Goal: Ask a question

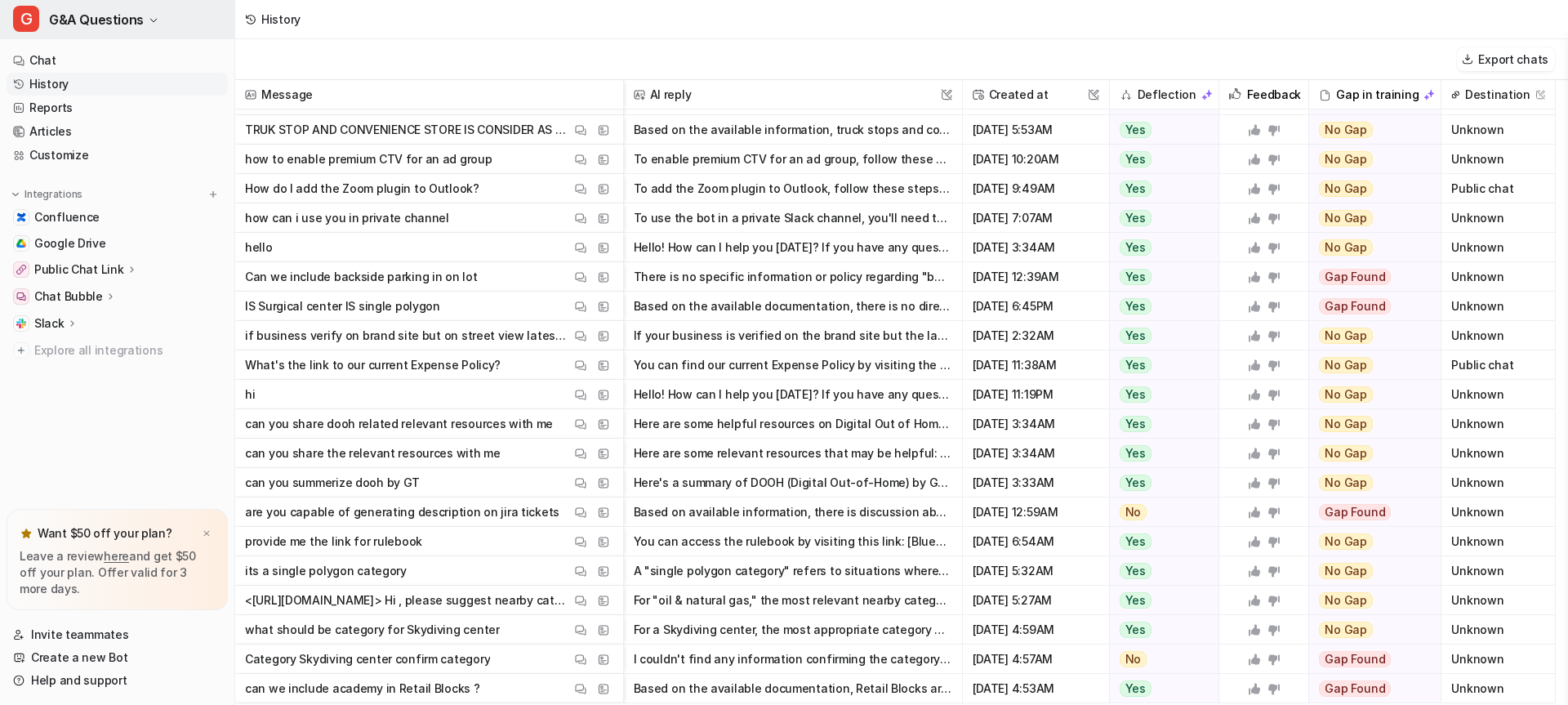
click at [96, 20] on span "G&A Questions" at bounding box center [96, 19] width 95 height 23
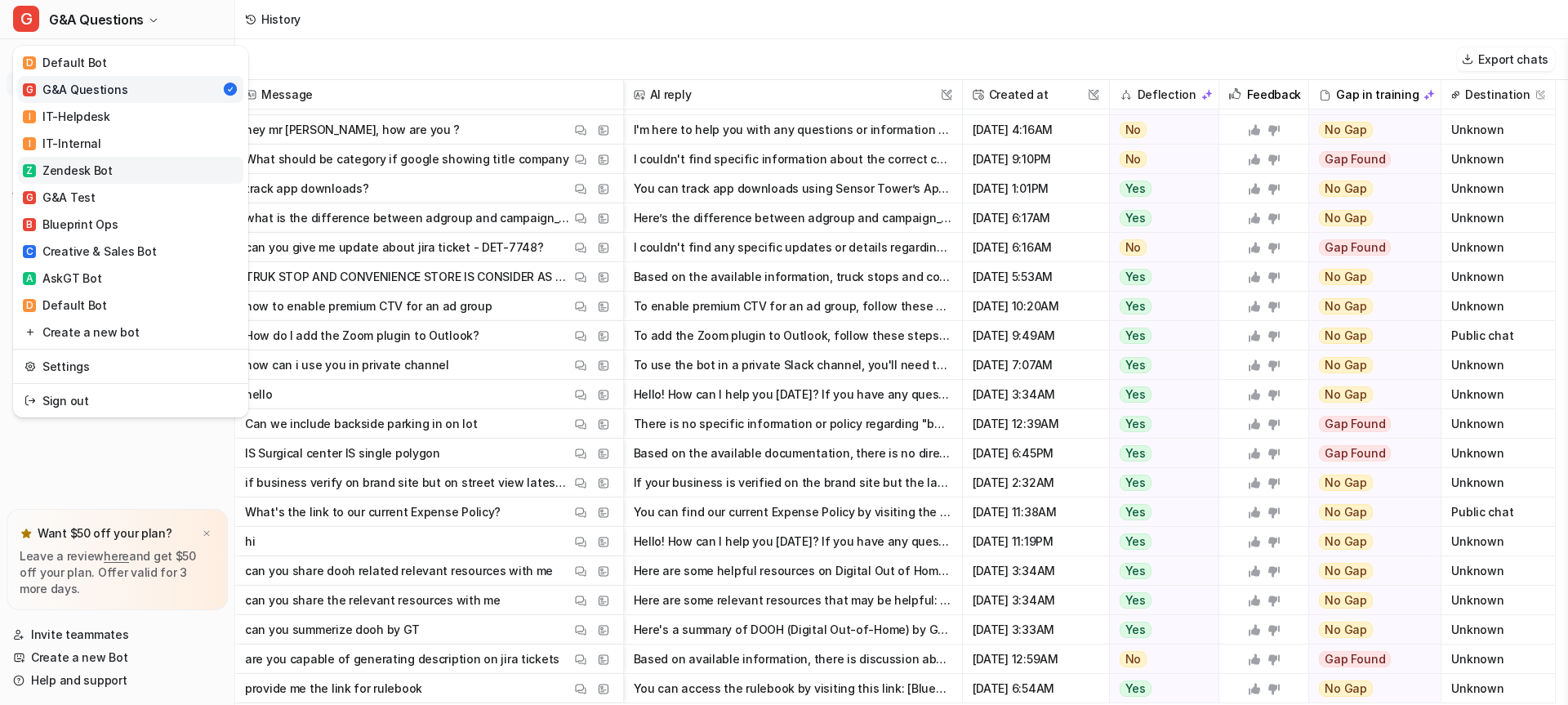
click at [97, 170] on div "Z Zendesk Bot" at bounding box center [67, 170] width 90 height 17
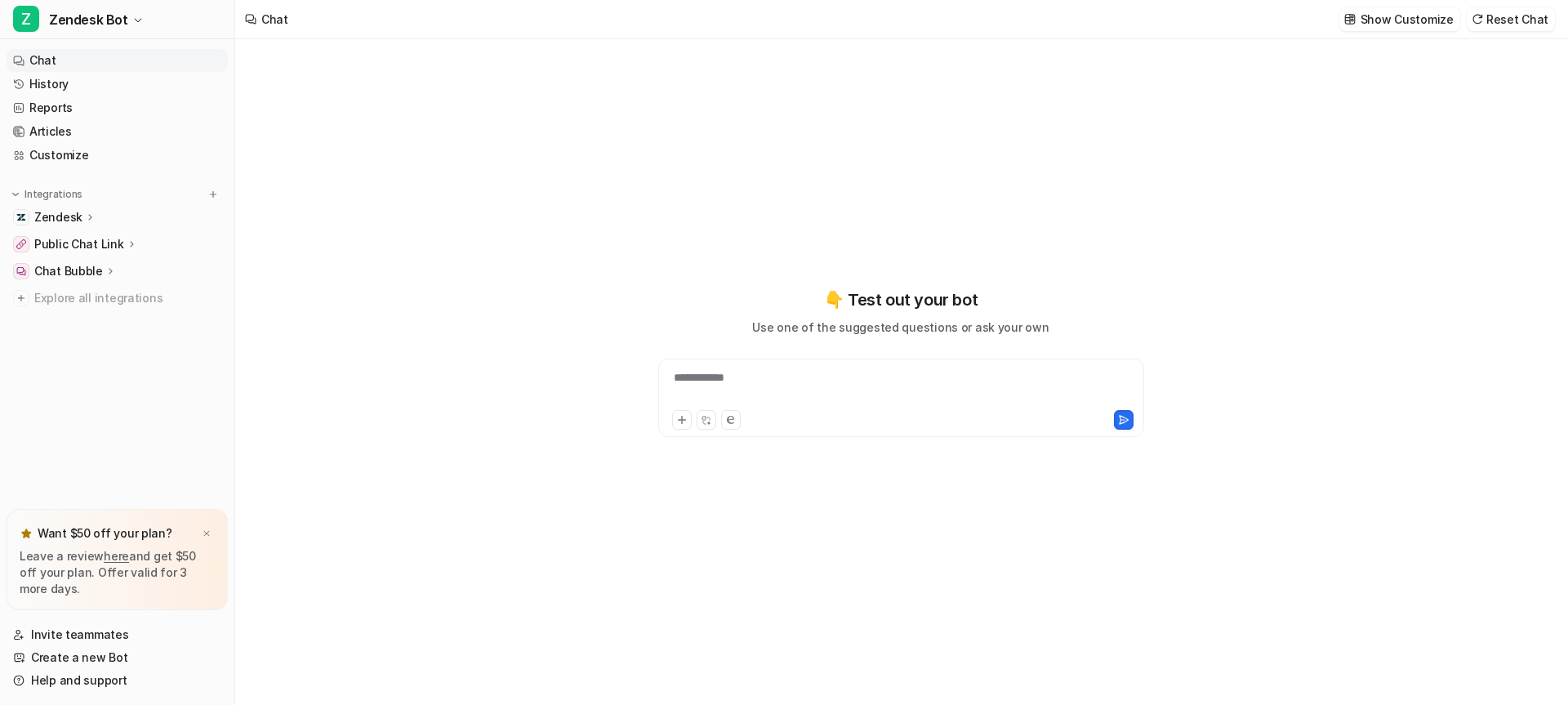
type textarea "**********"
